Goal: Understand process/instructions: Learn how to perform a task or action

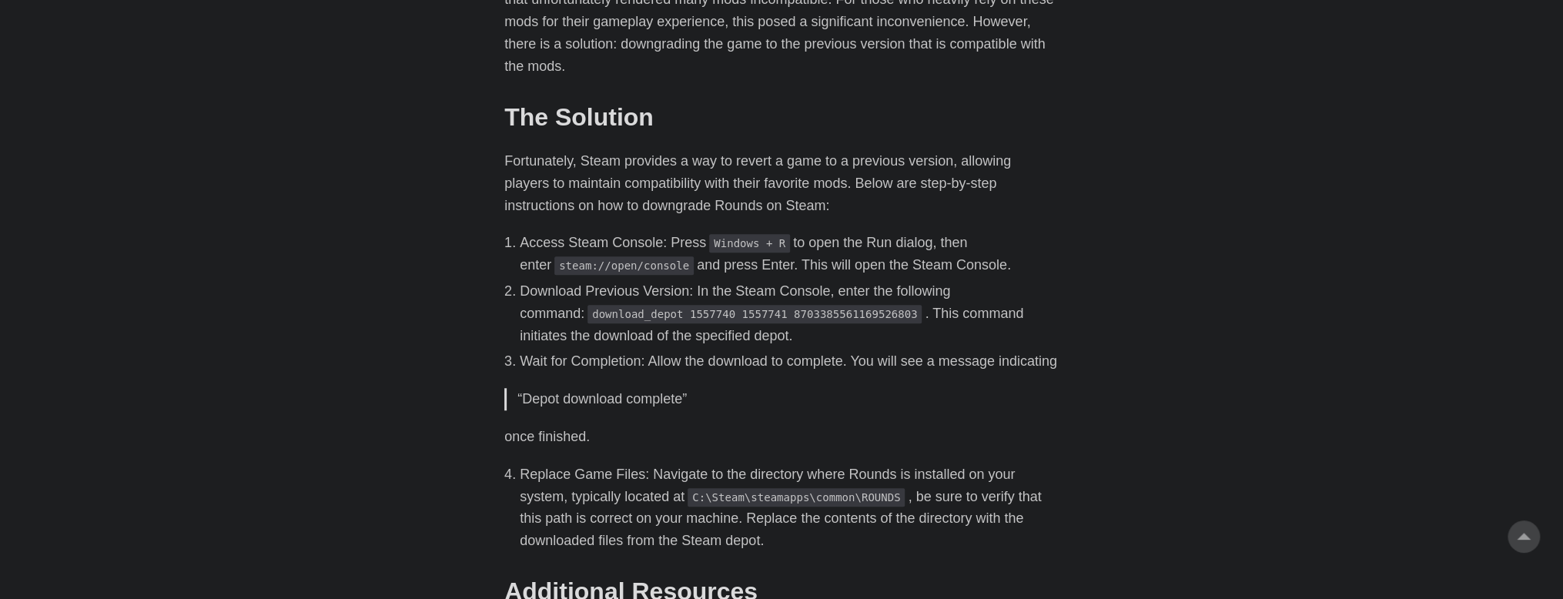
scroll to position [616, 0]
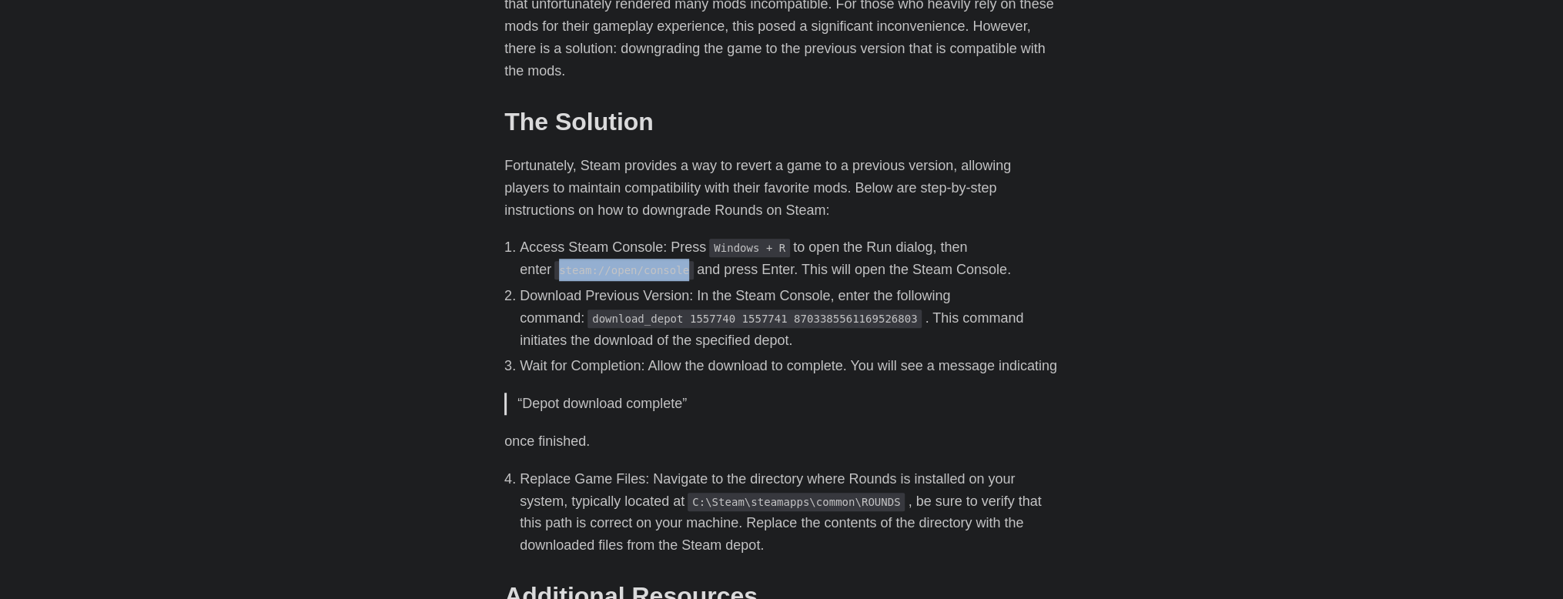
drag, startPoint x: 523, startPoint y: 271, endPoint x: 644, endPoint y: 275, distance: 121.7
click at [644, 275] on code "steam://open/console" at bounding box center [623, 270] width 139 height 18
copy code "steam://open/console"
click at [587, 316] on code "download_depot 1557740 1557741 8703385561169526803" at bounding box center [754, 318] width 334 height 18
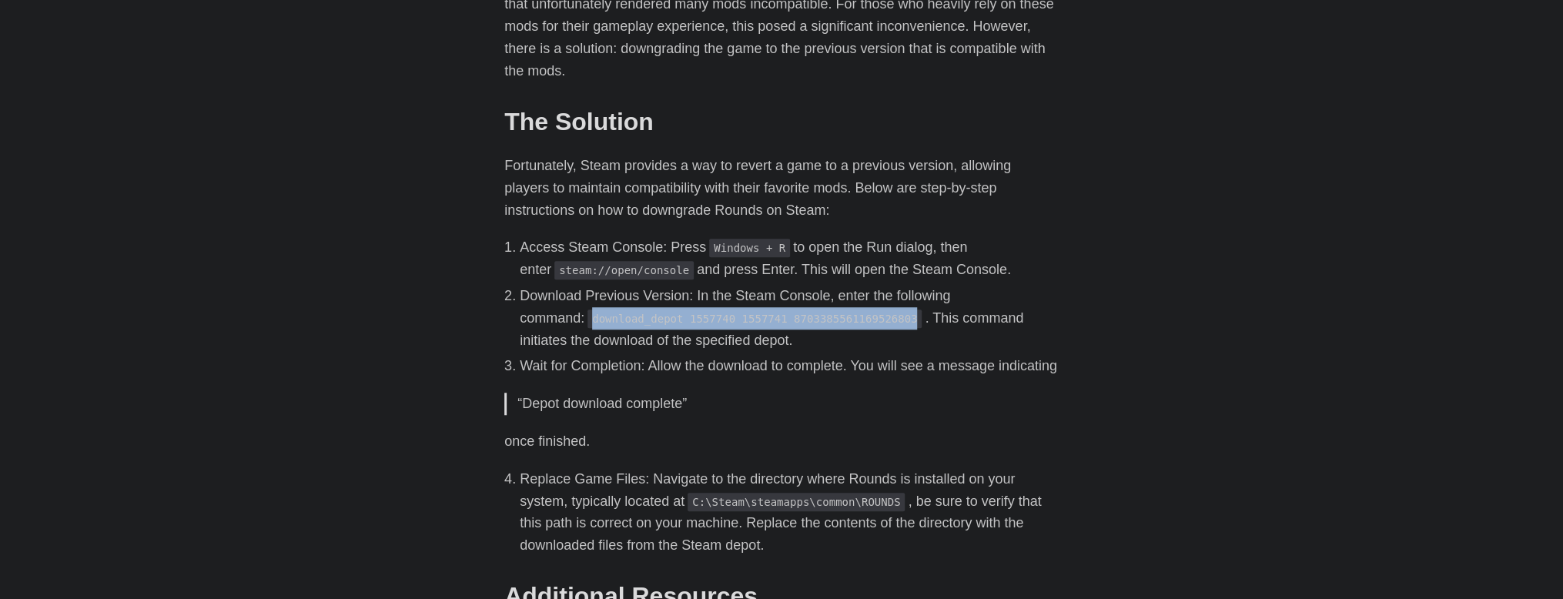
drag, startPoint x: 527, startPoint y: 316, endPoint x: 824, endPoint y: 321, distance: 297.2
click at [824, 321] on code "download_depot 1557740 1557741 8703385561169526803" at bounding box center [754, 318] width 334 height 18
copy code "download_depot 1557740 1557741 8703385561169526803"
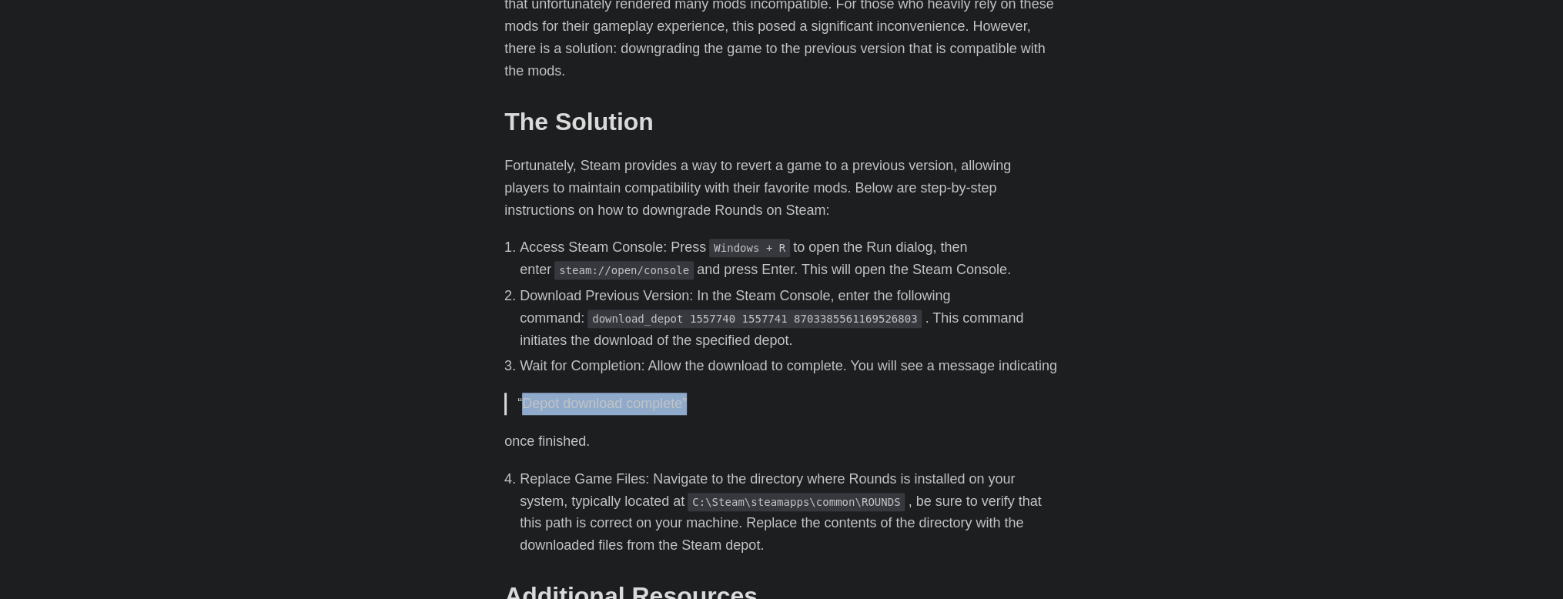
drag, startPoint x: 555, startPoint y: 429, endPoint x: 721, endPoint y: 435, distance: 165.6
click at [693, 415] on p "“Depot download complete”" at bounding box center [782, 404] width 530 height 22
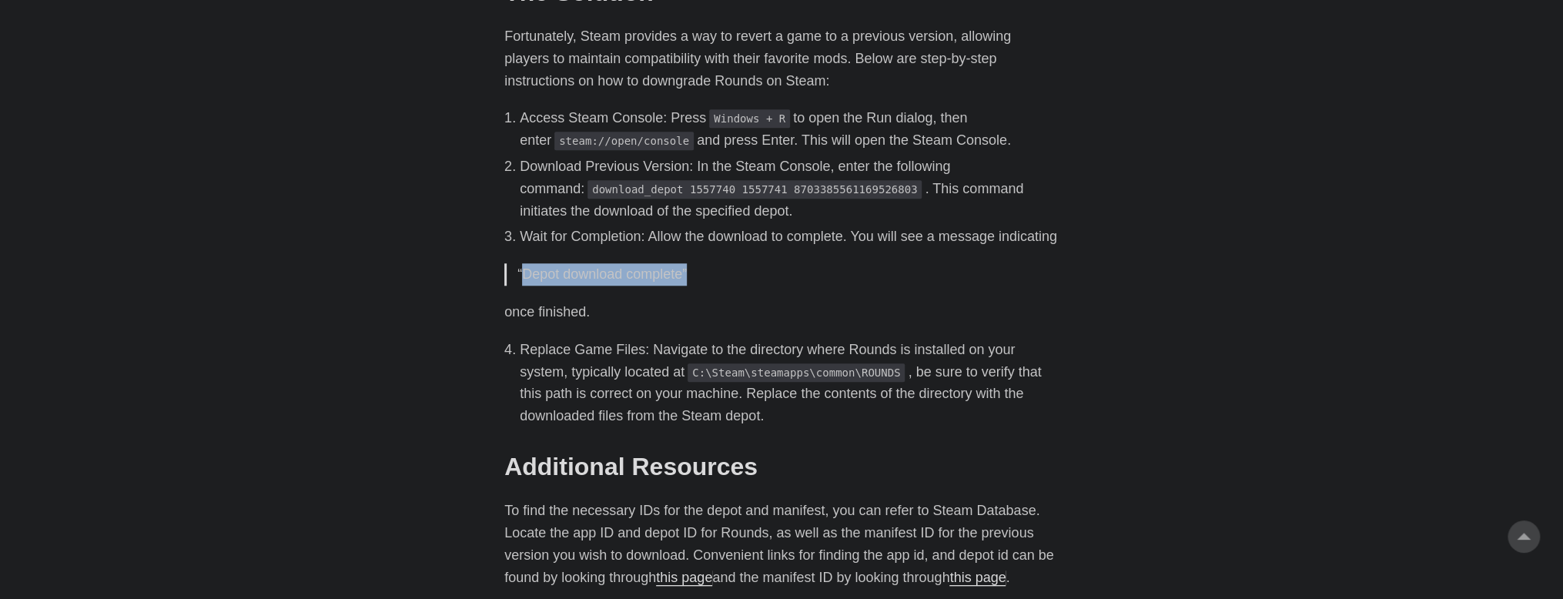
scroll to position [770, 0]
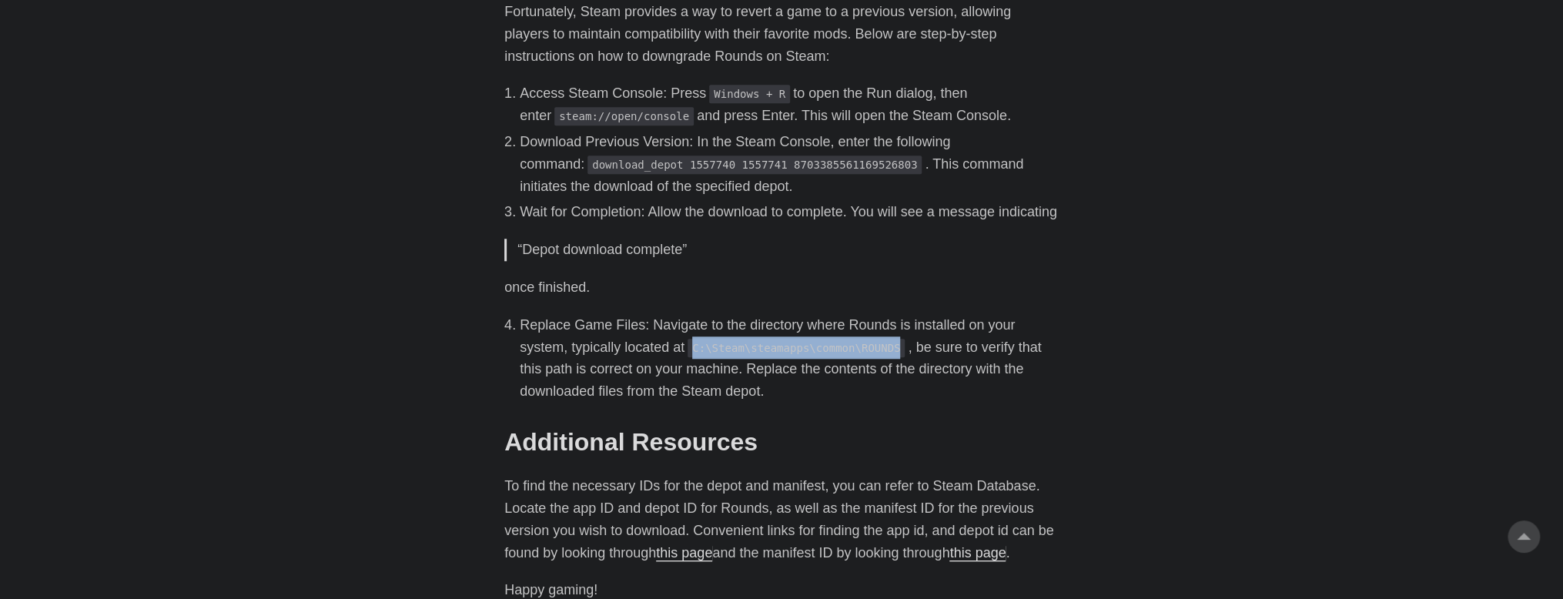
drag, startPoint x: 644, startPoint y: 370, endPoint x: 840, endPoint y: 368, distance: 196.3
click at [840, 368] on li "Replace Game Files: Navigate to the directory where Rounds is installed on your…" at bounding box center [789, 358] width 539 height 89
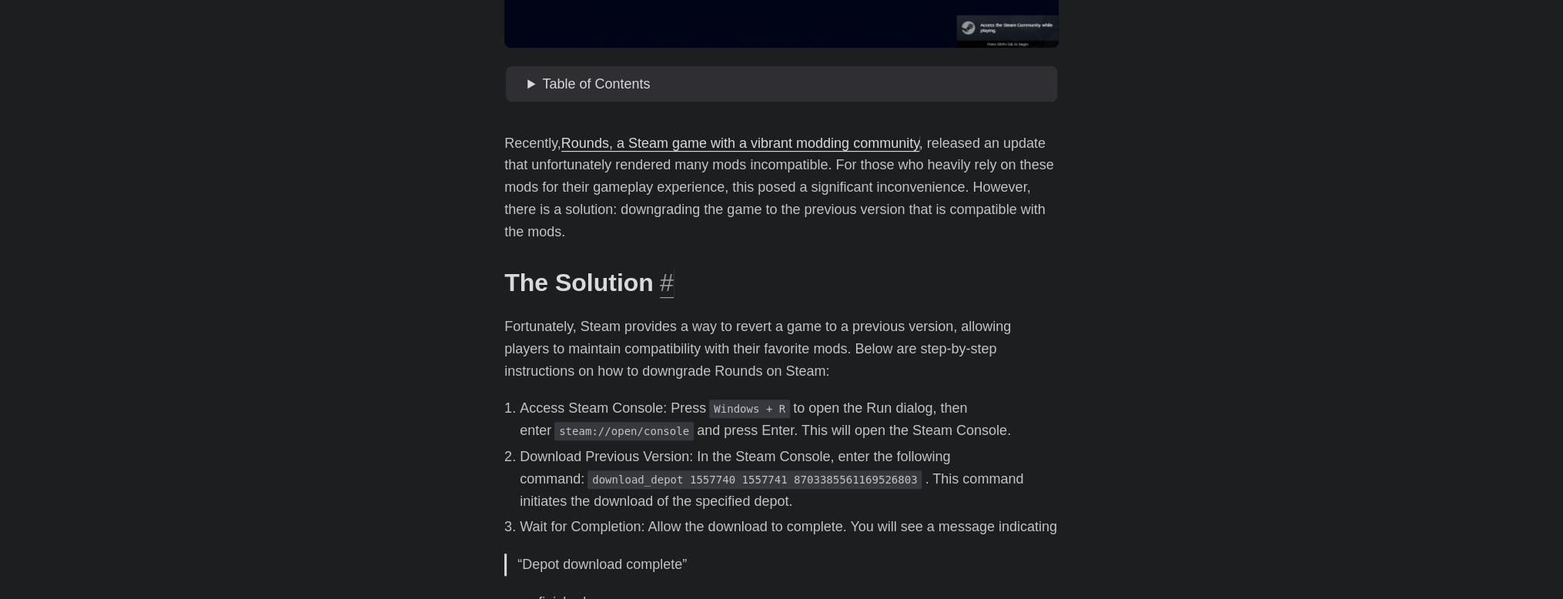
scroll to position [462, 0]
